Goal: Information Seeking & Learning: Learn about a topic

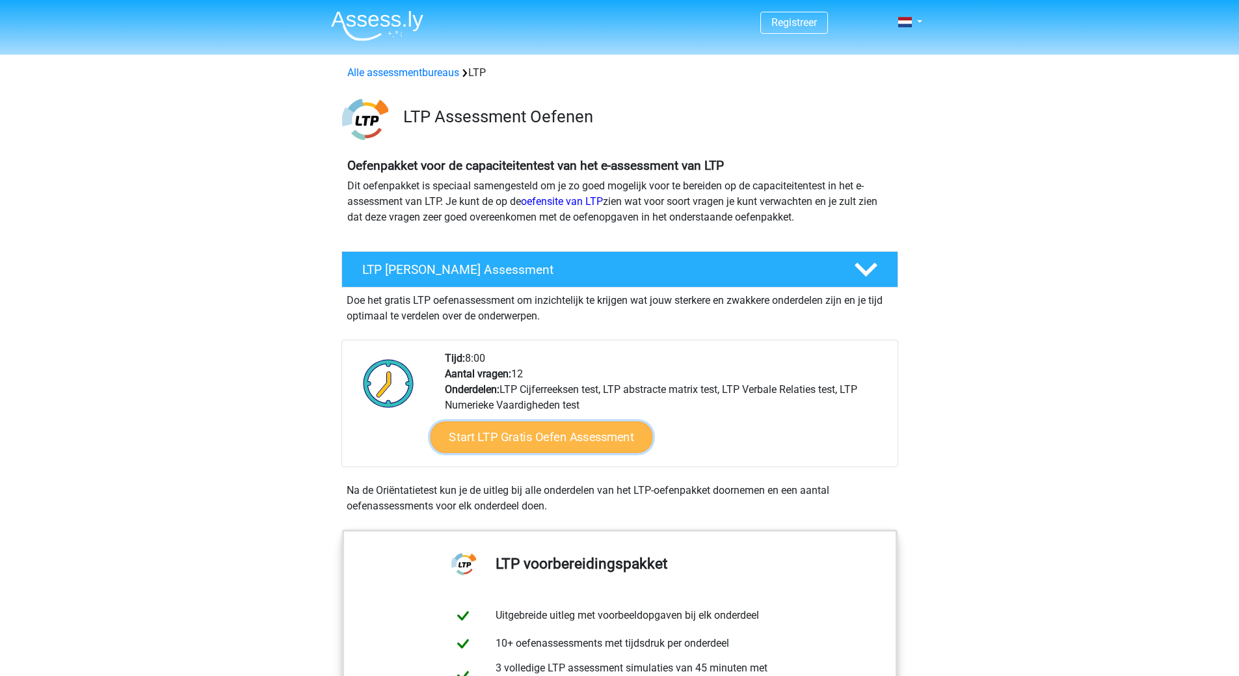
click at [533, 433] on link "Start LTP Gratis Oefen Assessment" at bounding box center [541, 436] width 222 height 31
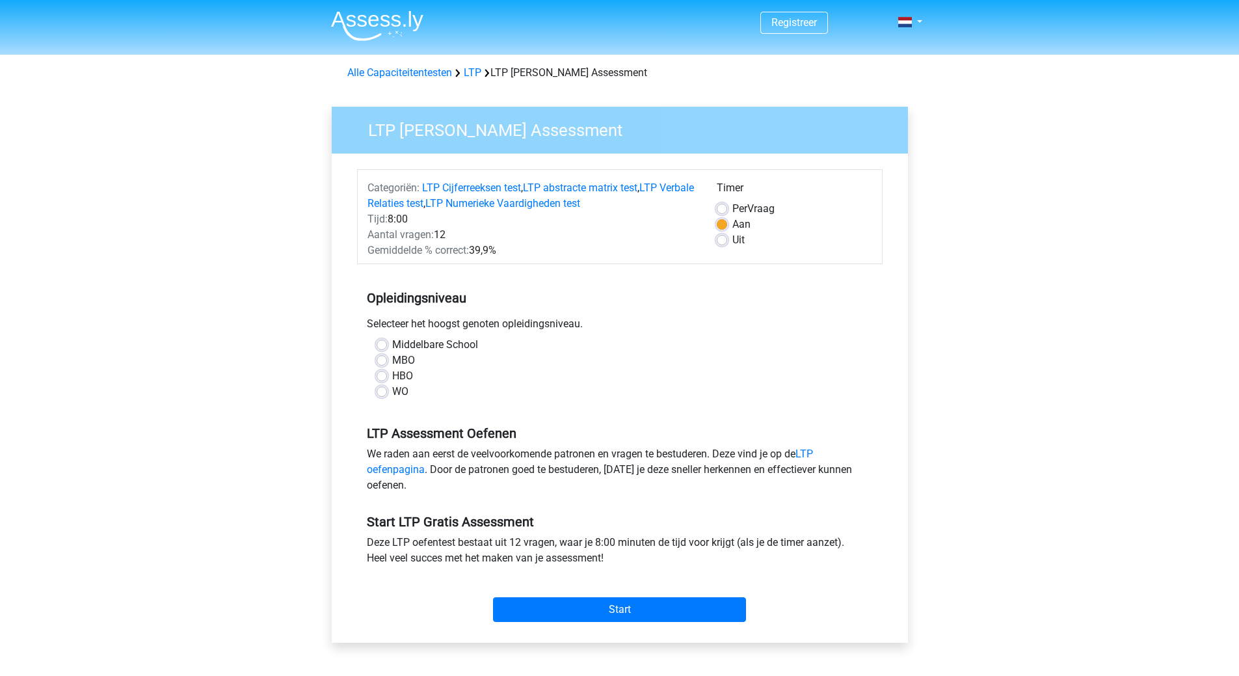
click at [392, 375] on label "HBO" at bounding box center [402, 376] width 21 height 16
click at [384, 375] on input "HBO" at bounding box center [382, 374] width 10 height 13
radio input "true"
click at [640, 615] on input "Start" at bounding box center [619, 609] width 253 height 25
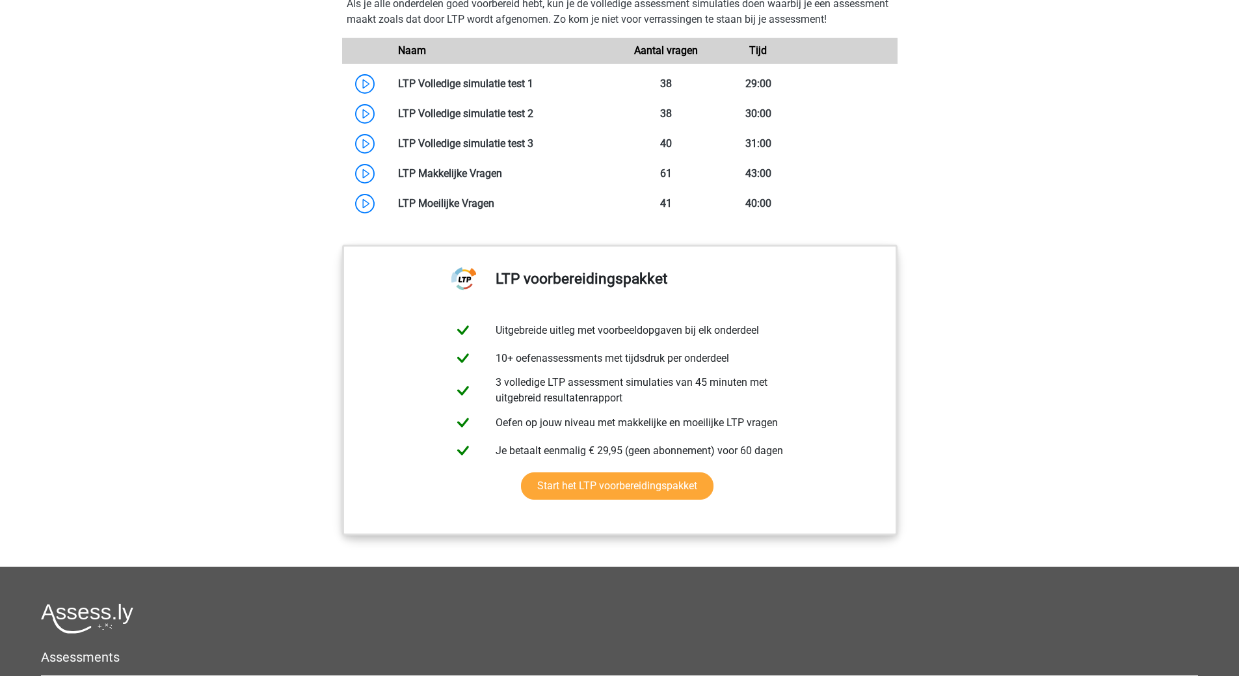
scroll to position [965, 0]
